Goal: Book appointment/travel/reservation

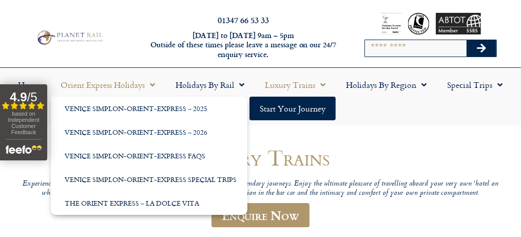
click at [152, 94] on span "Menu" at bounding box center [150, 85] width 10 height 18
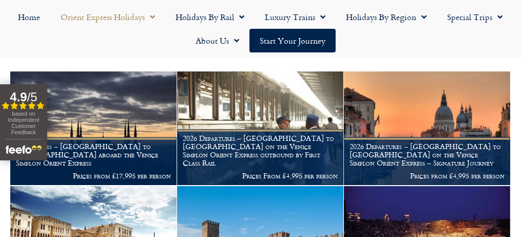
scroll to position [308, 0]
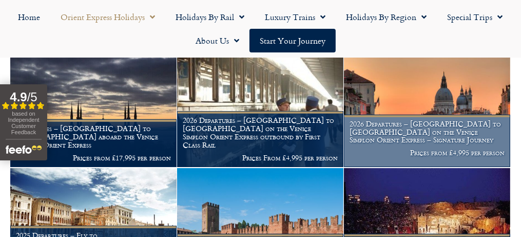
click at [382, 139] on h1 "2026 Departures – London to Venice on the Venice Simplon Orient Express – Signa…" at bounding box center [427, 132] width 155 height 24
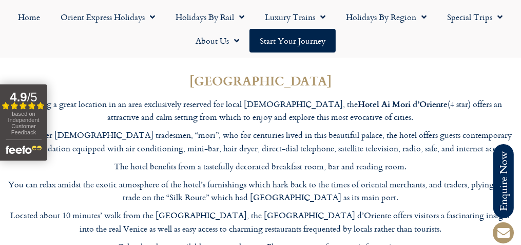
scroll to position [3391, 0]
